Goal: Task Accomplishment & Management: Complete application form

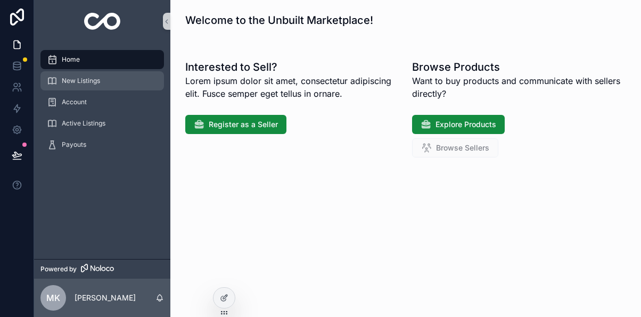
click at [85, 82] on span "New Listings" at bounding box center [81, 81] width 38 height 9
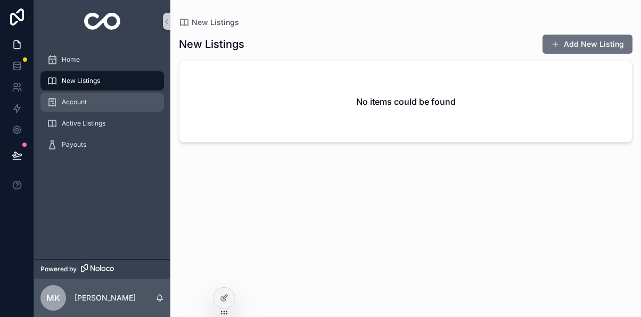
click at [80, 102] on span "Account" at bounding box center [74, 102] width 25 height 9
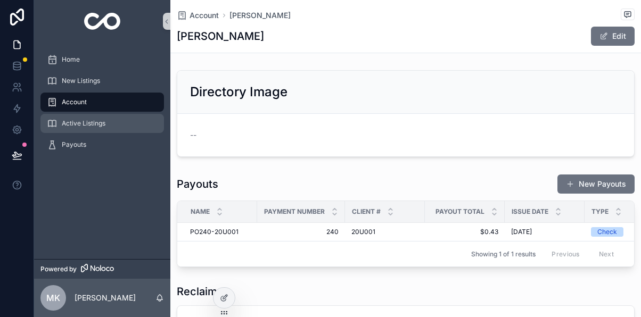
click at [97, 125] on span "Active Listings" at bounding box center [84, 123] width 44 height 9
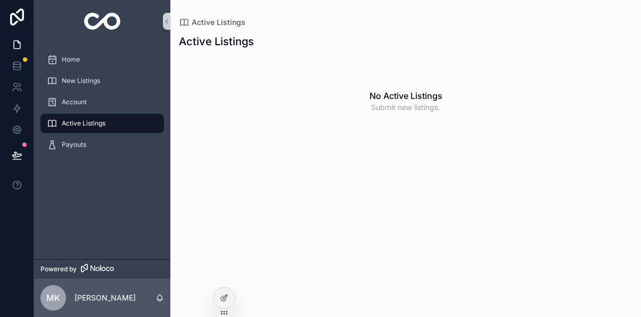
click at [97, 125] on span "Active Listings" at bounding box center [84, 123] width 44 height 9
click at [82, 145] on span "Payouts" at bounding box center [74, 144] width 24 height 9
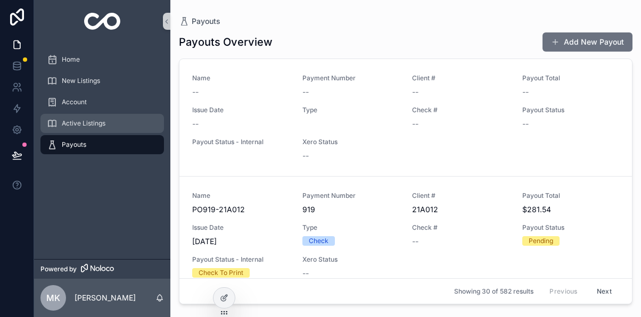
click at [79, 123] on span "Active Listings" at bounding box center [84, 123] width 44 height 9
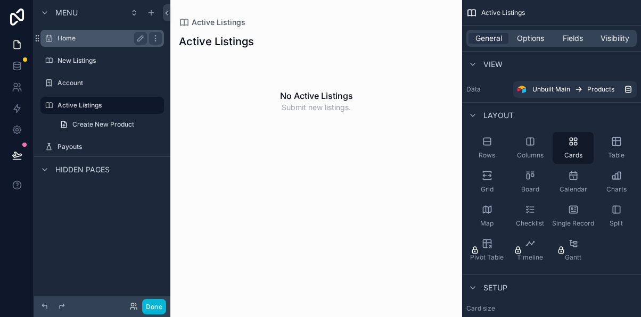
click at [85, 40] on label "Home" at bounding box center [99, 38] width 85 height 9
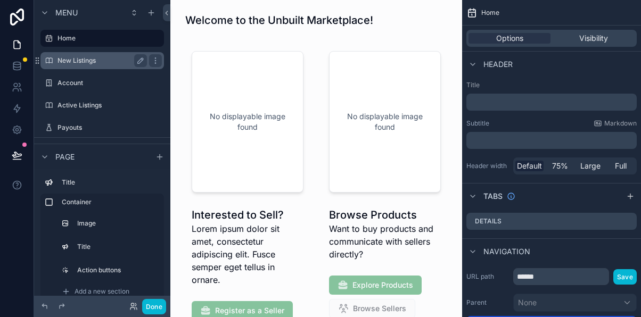
click at [86, 61] on label "New Listings" at bounding box center [99, 60] width 85 height 9
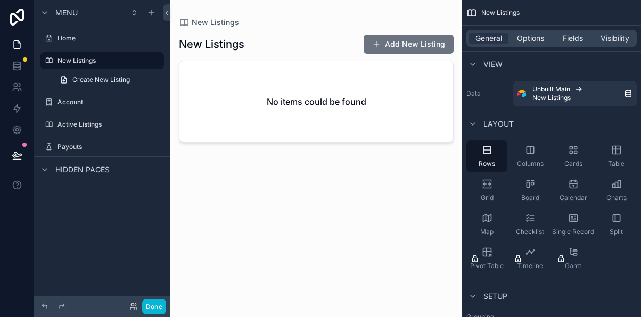
click at [386, 45] on div "scrollable content" at bounding box center [316, 152] width 292 height 304
click at [386, 45] on button "Add New Listing" at bounding box center [408, 44] width 90 height 19
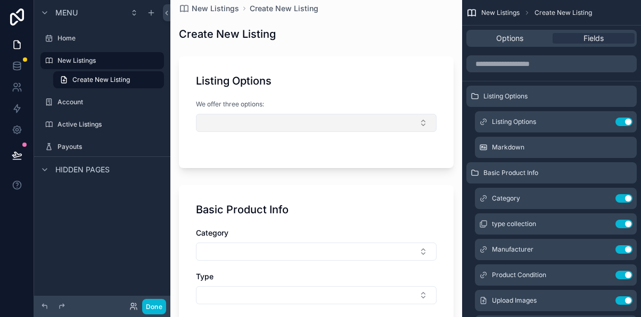
scroll to position [15, 0]
click at [323, 121] on button "Select Button" at bounding box center [316, 122] width 240 height 18
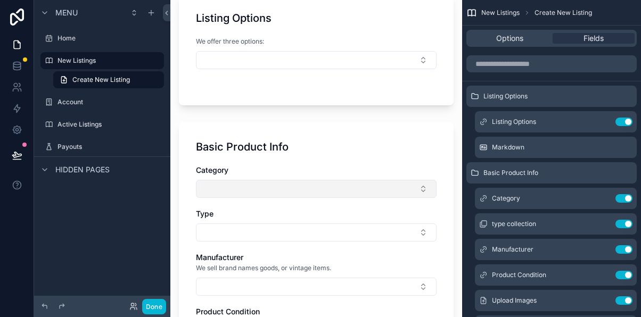
scroll to position [98, 0]
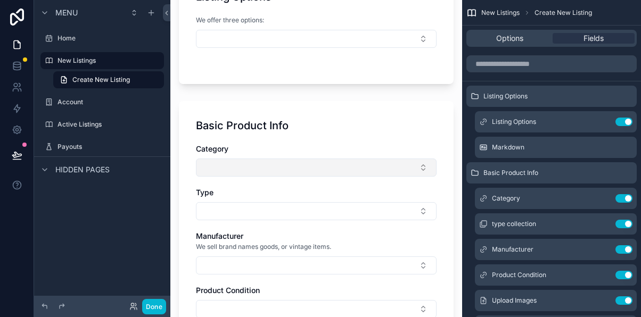
click at [370, 170] on button "Select Button" at bounding box center [316, 168] width 240 height 18
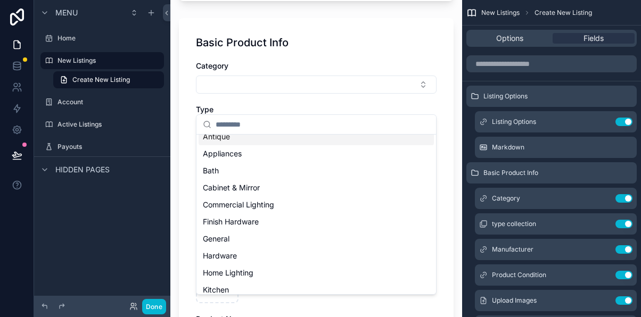
scroll to position [184, 0]
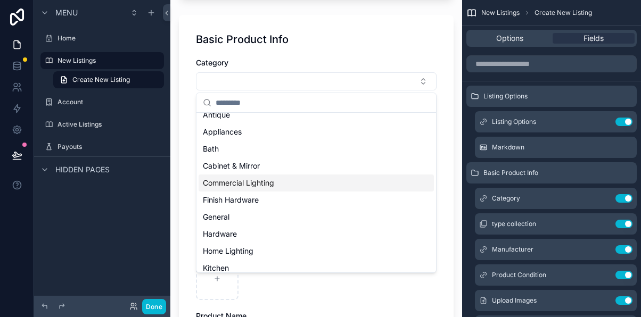
click at [245, 187] on span "Commercial Lighting" at bounding box center [238, 183] width 71 height 11
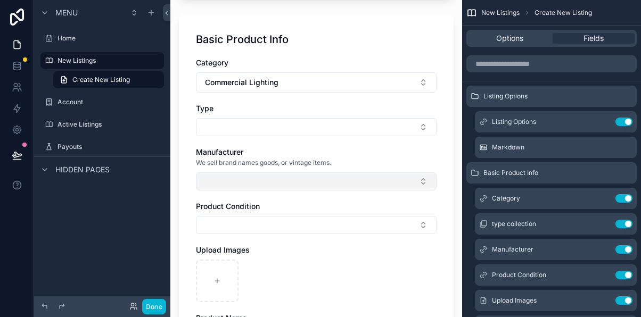
click at [259, 184] on button "Select Button" at bounding box center [316, 181] width 240 height 18
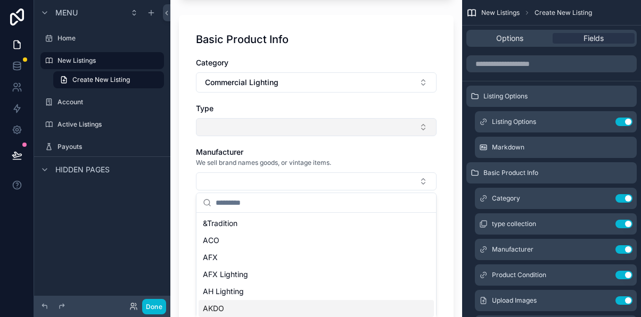
click at [223, 125] on button "Select Button" at bounding box center [316, 127] width 240 height 18
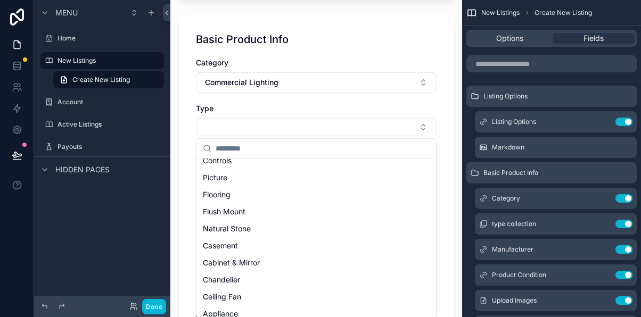
scroll to position [721, 0]
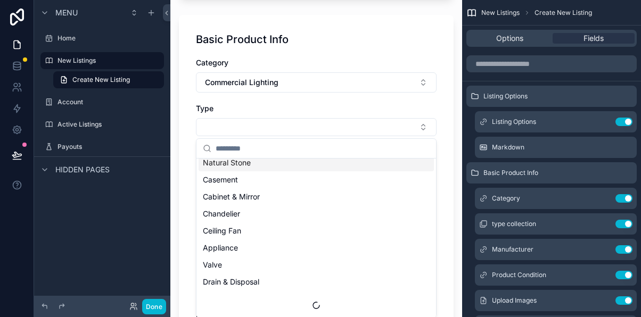
click at [187, 141] on div "Basic Product Info Category Commercial Lighting Type Manufacturer We sell brand…" at bounding box center [316, 217] width 275 height 404
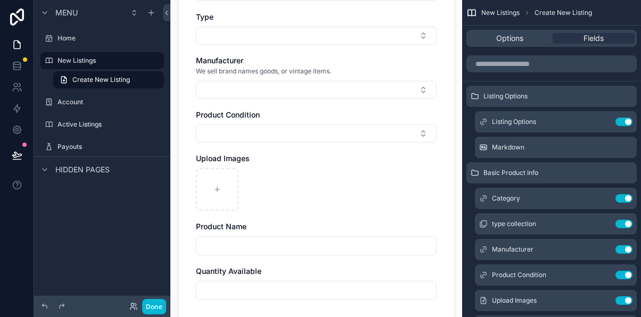
scroll to position [278, 0]
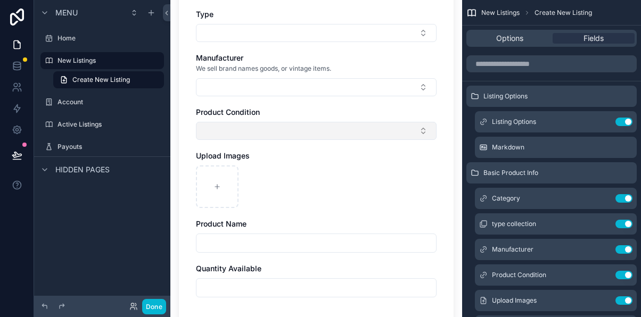
click at [228, 132] on button "Select Button" at bounding box center [316, 131] width 240 height 18
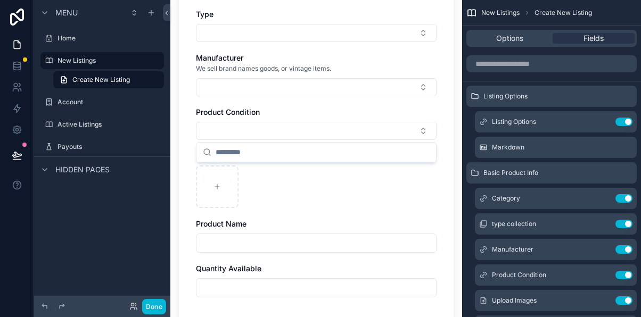
click at [189, 159] on div "Basic Product Info Category Commercial Lighting Type Manufacturer We sell brand…" at bounding box center [316, 123] width 275 height 404
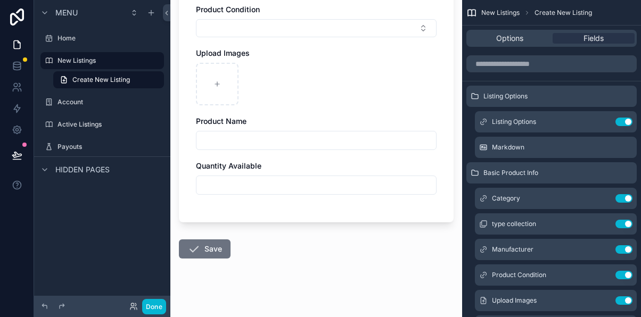
scroll to position [391, 0]
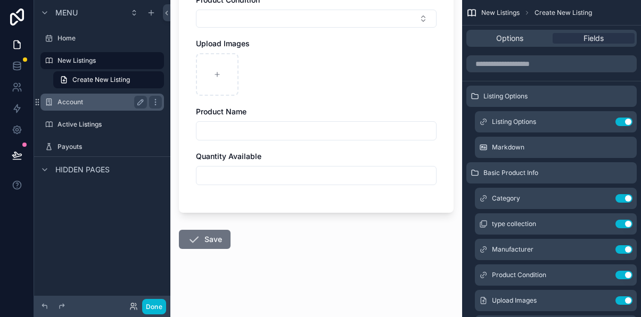
click at [88, 102] on label "Account" at bounding box center [99, 102] width 85 height 9
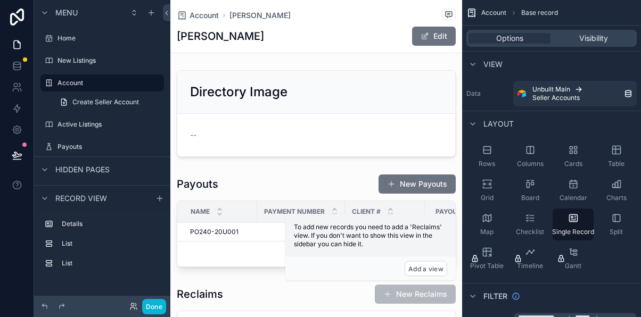
click at [427, 35] on span "scrollable content" at bounding box center [424, 36] width 9 height 9
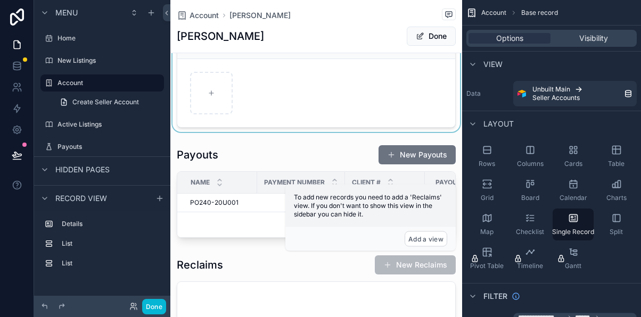
scroll to position [56, 0]
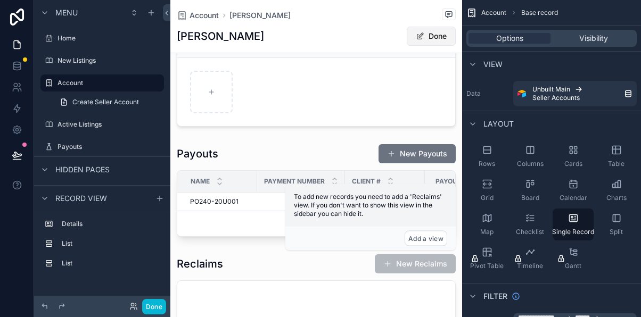
click at [429, 34] on button "Done" at bounding box center [430, 36] width 49 height 19
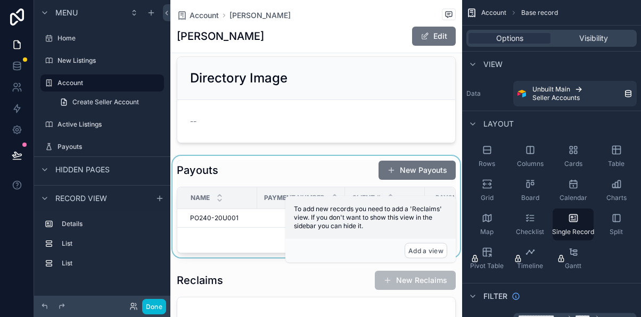
scroll to position [18, 0]
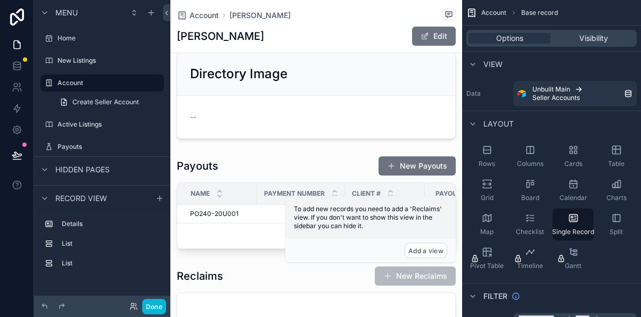
click at [344, 147] on div "Directory Image -- Payouts New Payouts Name Payment Number Client # Payout Tota…" at bounding box center [316, 213] width 292 height 331
